Goal: Information Seeking & Learning: Find specific fact

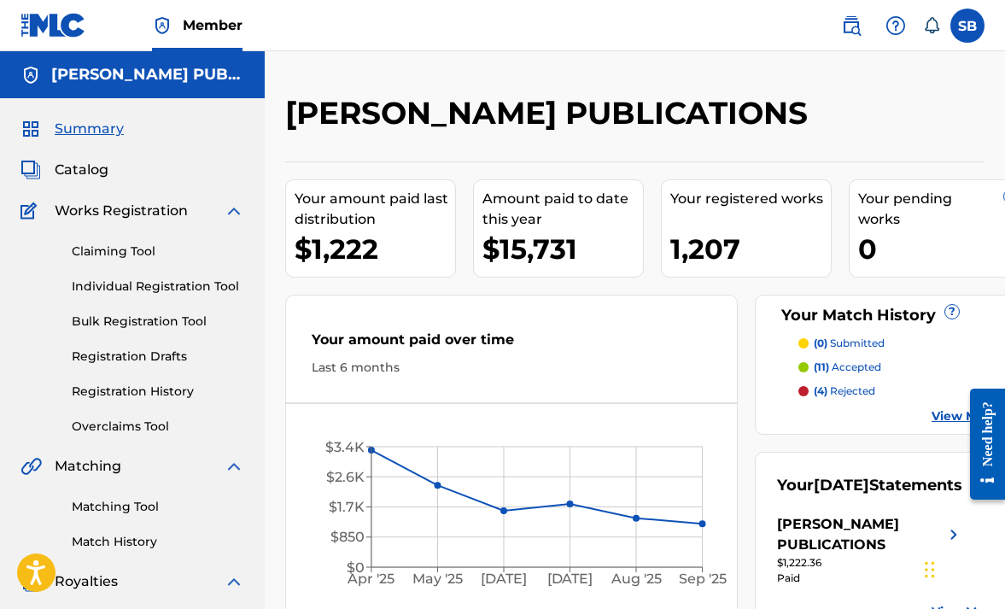
click at [843, 390] on p "(4) rejected" at bounding box center [844, 390] width 61 height 15
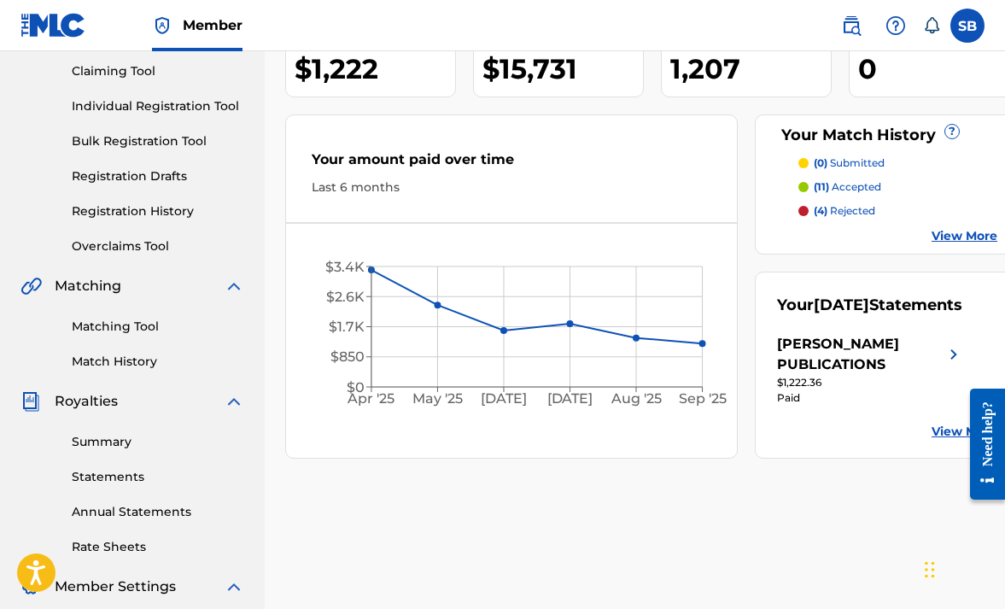
scroll to position [182, 0]
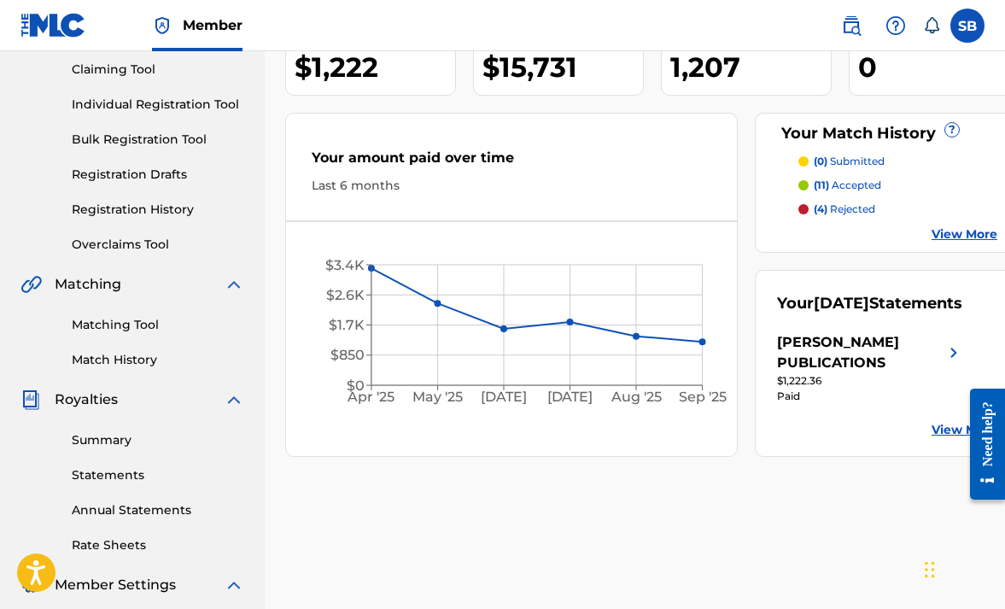
click at [849, 185] on p "(11) accepted" at bounding box center [847, 185] width 67 height 15
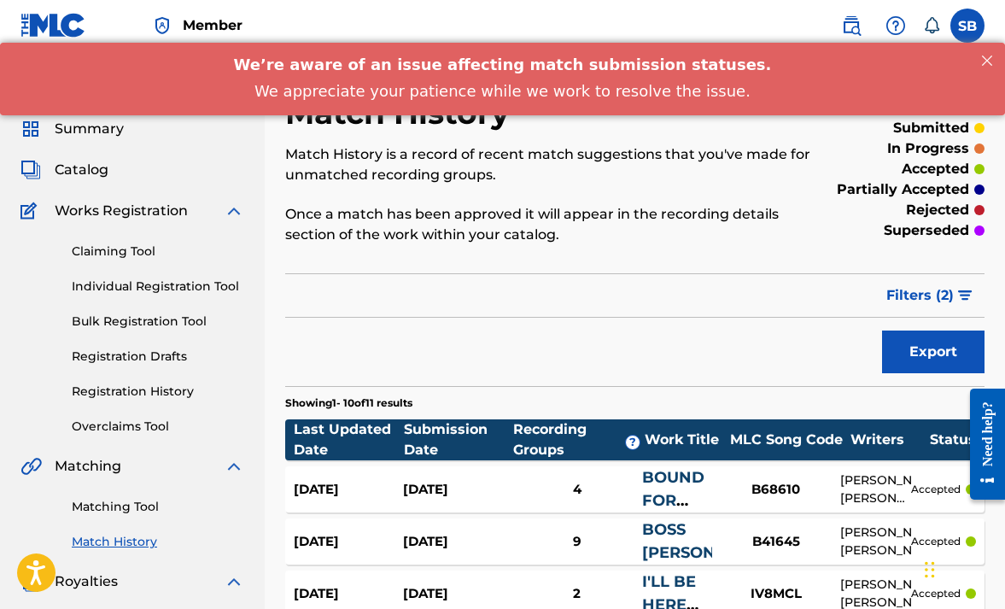
click at [850, 26] on img at bounding box center [851, 25] width 20 height 20
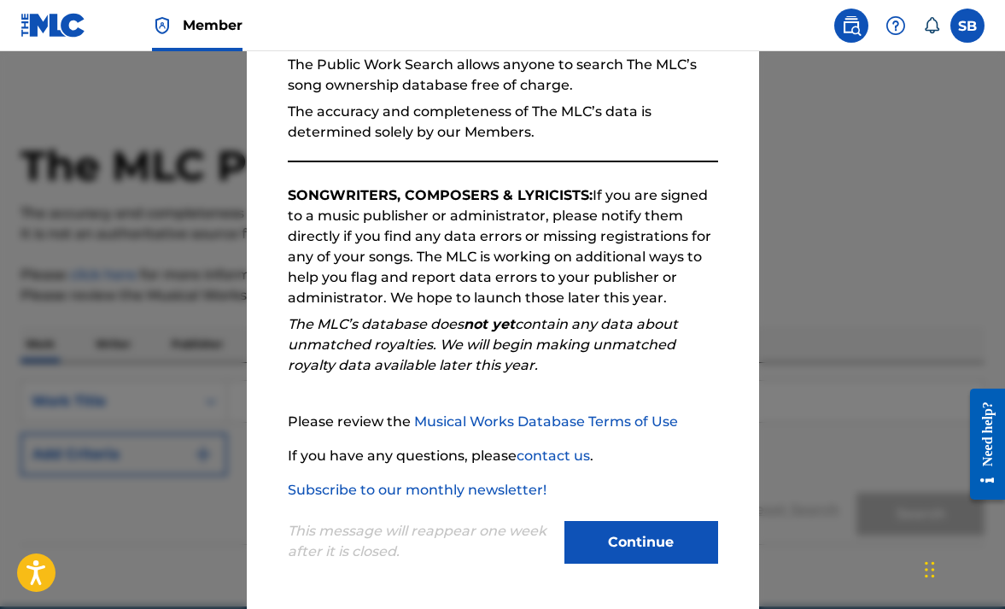
scroll to position [172, 0]
click at [618, 547] on button "Continue" at bounding box center [641, 542] width 154 height 43
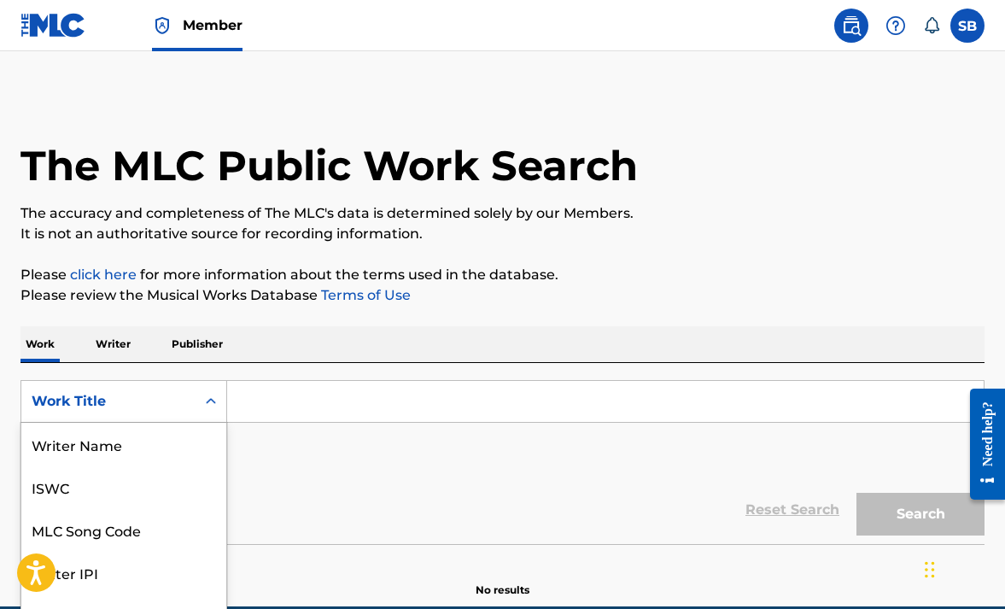
click at [207, 400] on div "Work Title selected, 8 of 8. 8 results available. Use Up and Down to choose opt…" at bounding box center [123, 401] width 207 height 43
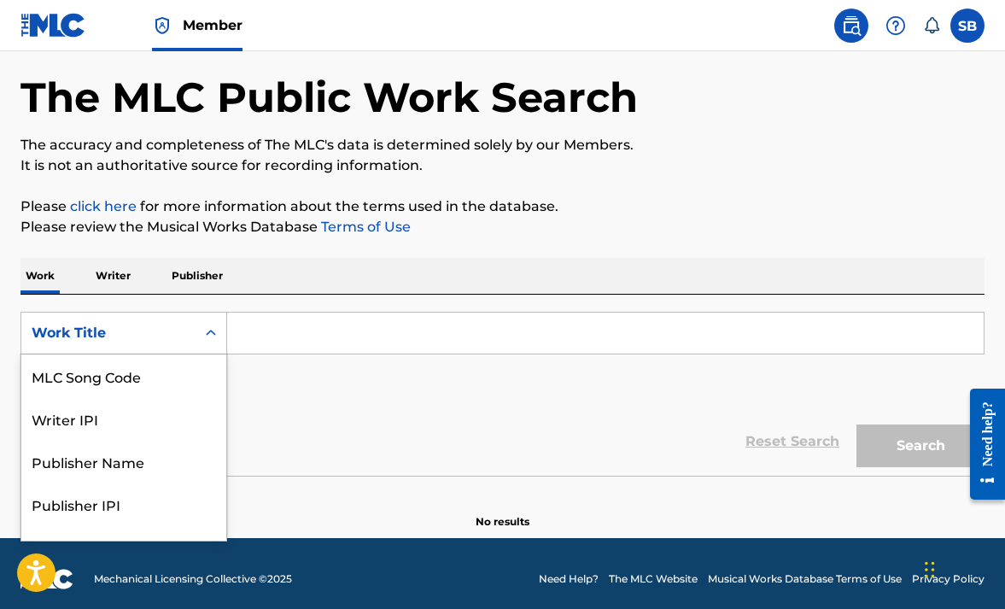
scroll to position [71, 0]
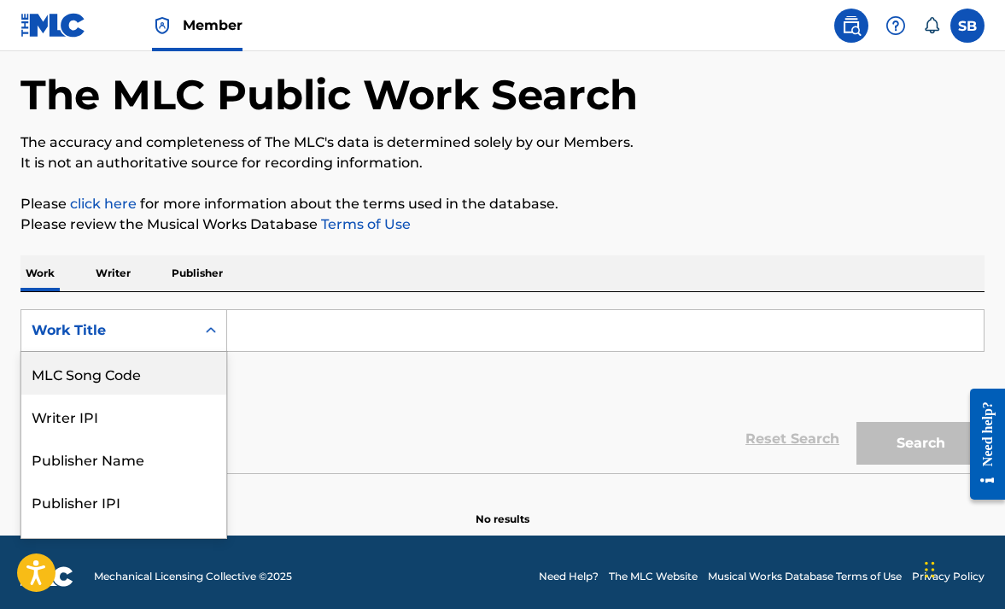
click at [155, 376] on div "MLC Song Code" at bounding box center [123, 373] width 205 height 43
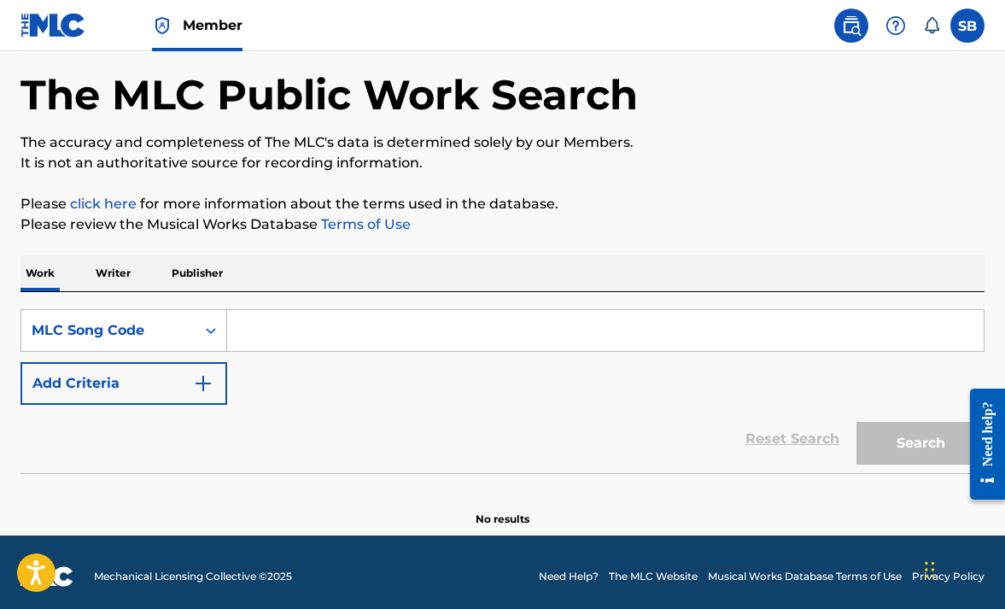
click at [278, 324] on input "Search Form" at bounding box center [605, 330] width 756 height 41
paste input "B54430"
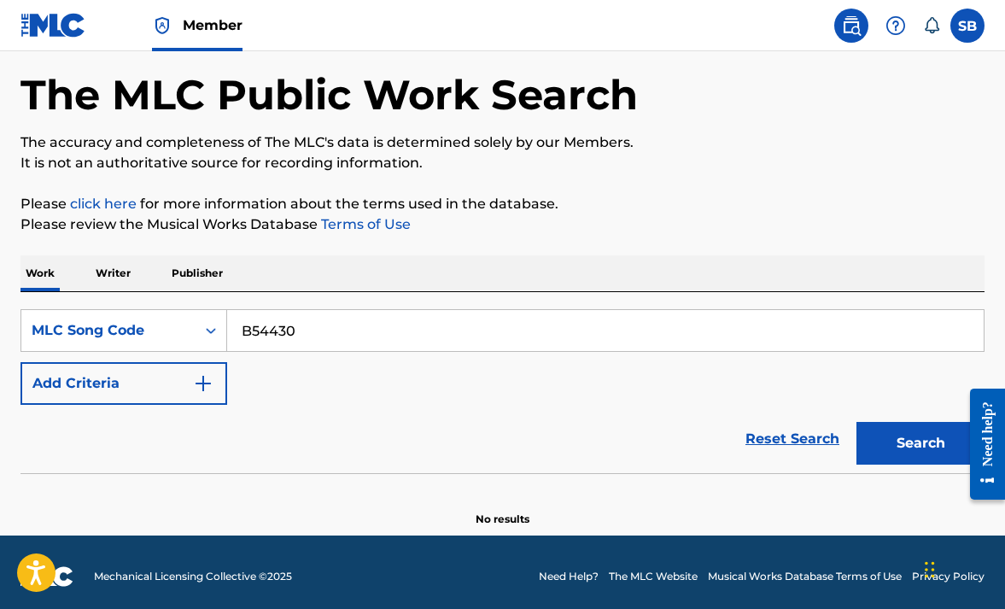
type input "B54430"
click at [906, 444] on button "Search" at bounding box center [920, 443] width 128 height 43
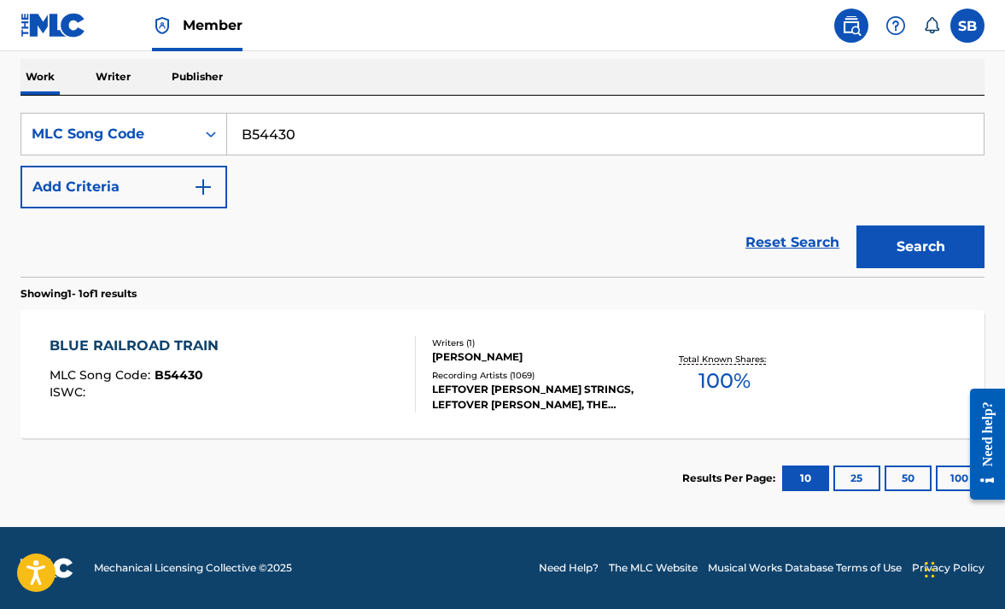
scroll to position [267, 0]
click at [137, 339] on div "BLUE RAILROAD TRAIN" at bounding box center [139, 346] width 178 height 20
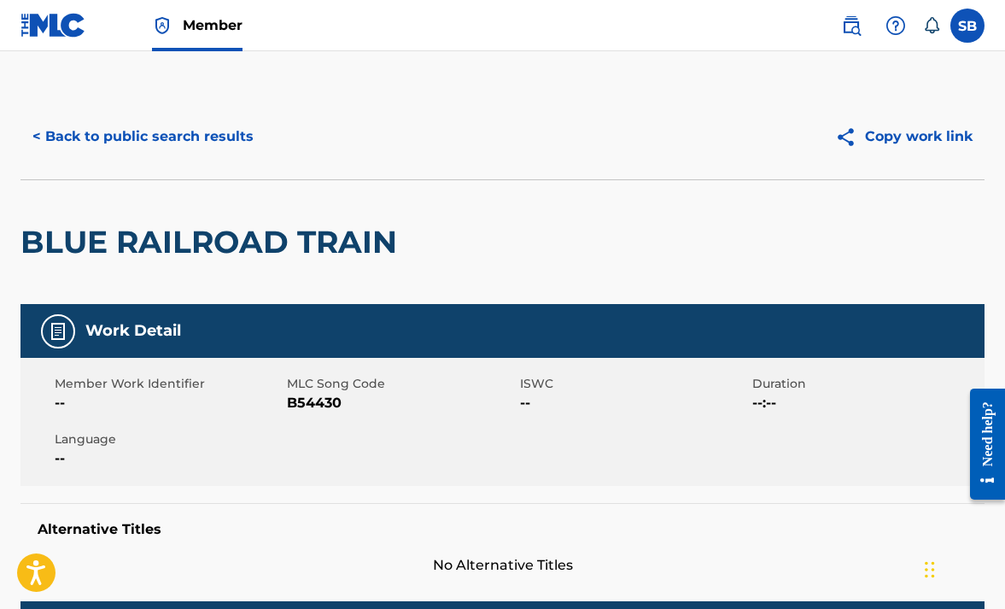
click at [211, 134] on button "< Back to public search results" at bounding box center [142, 136] width 245 height 43
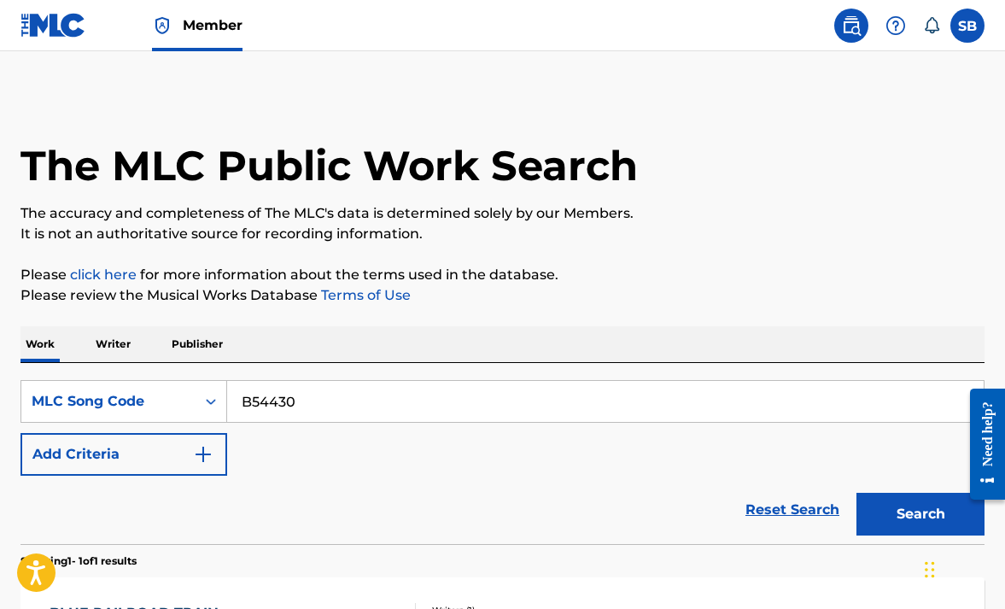
scroll to position [223, 0]
